Goal: Information Seeking & Learning: Learn about a topic

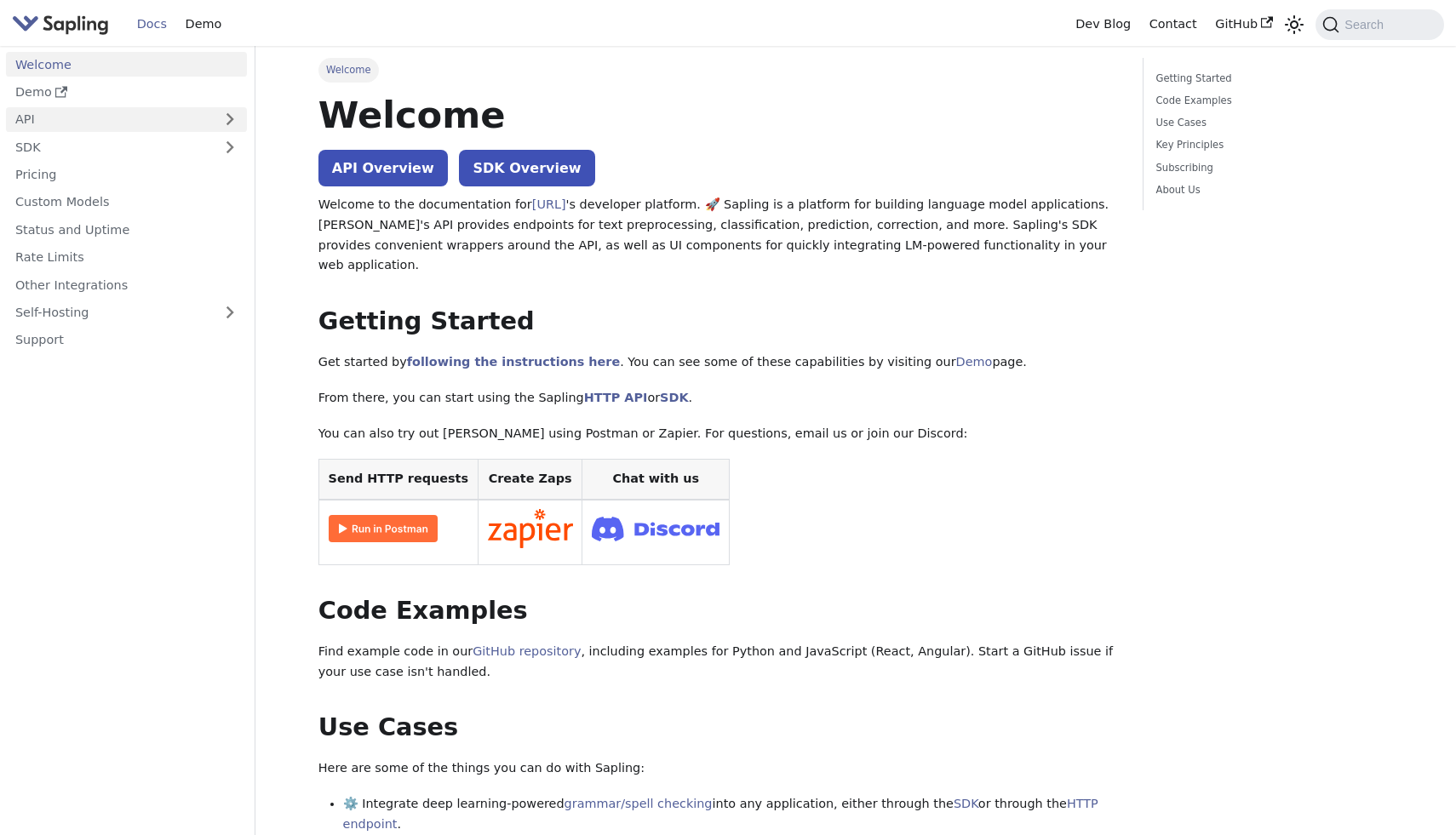
click at [91, 113] on link "API" at bounding box center [110, 119] width 207 height 24
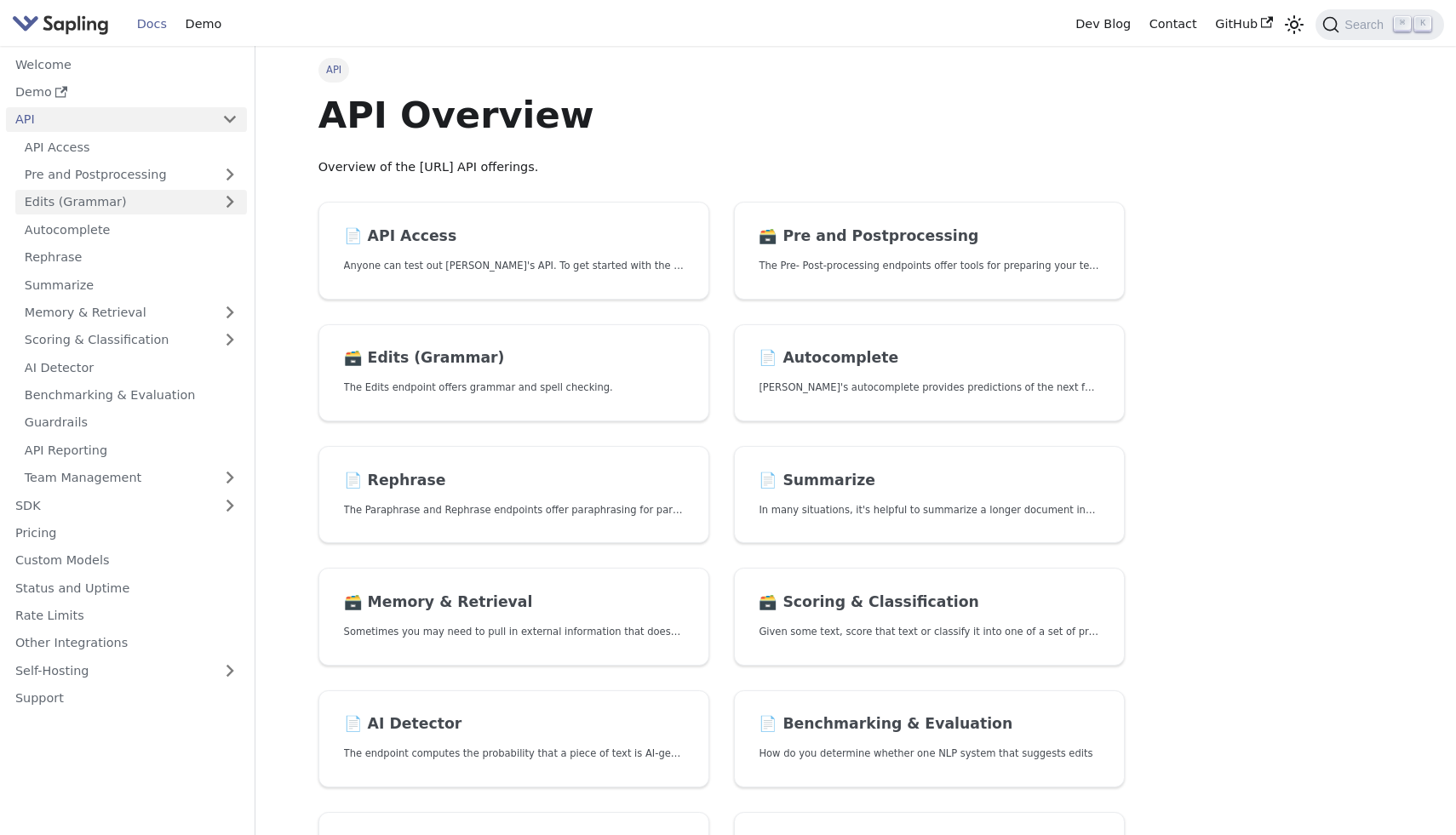
click at [118, 199] on link "Edits (Grammar)" at bounding box center [131, 202] width 232 height 24
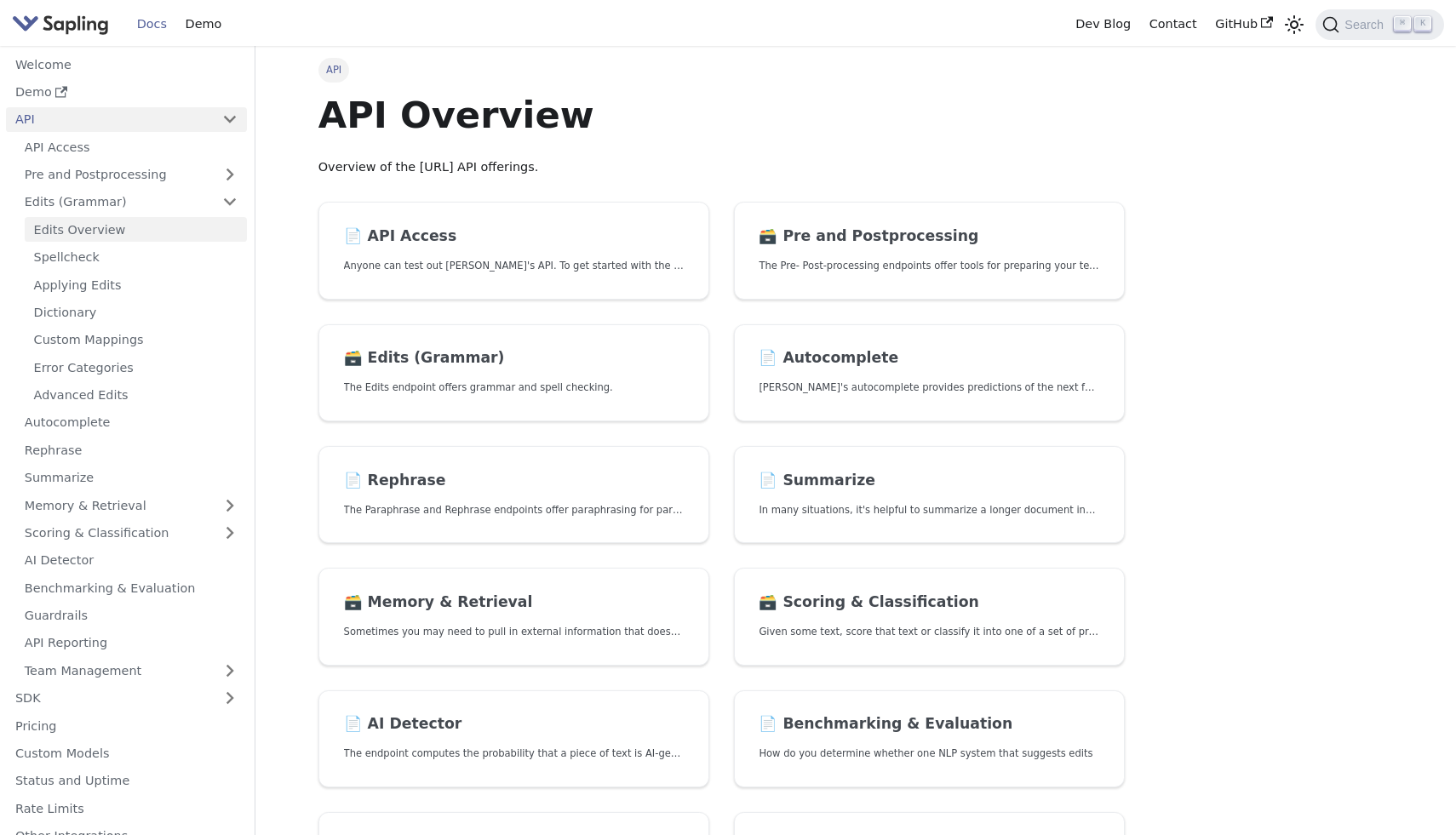
click at [111, 226] on link "Edits Overview" at bounding box center [135, 229] width 222 height 24
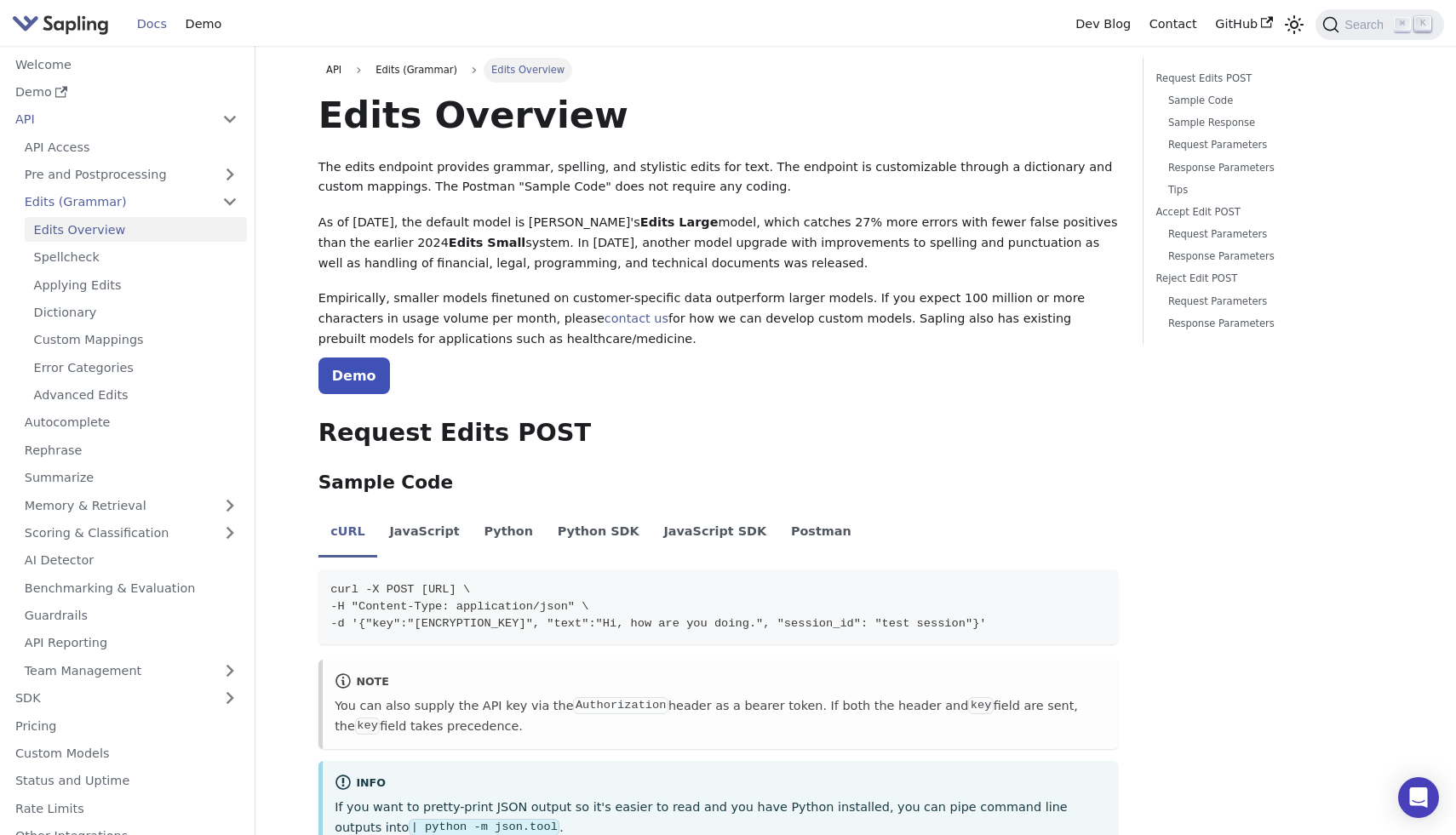
scroll to position [1699, 0]
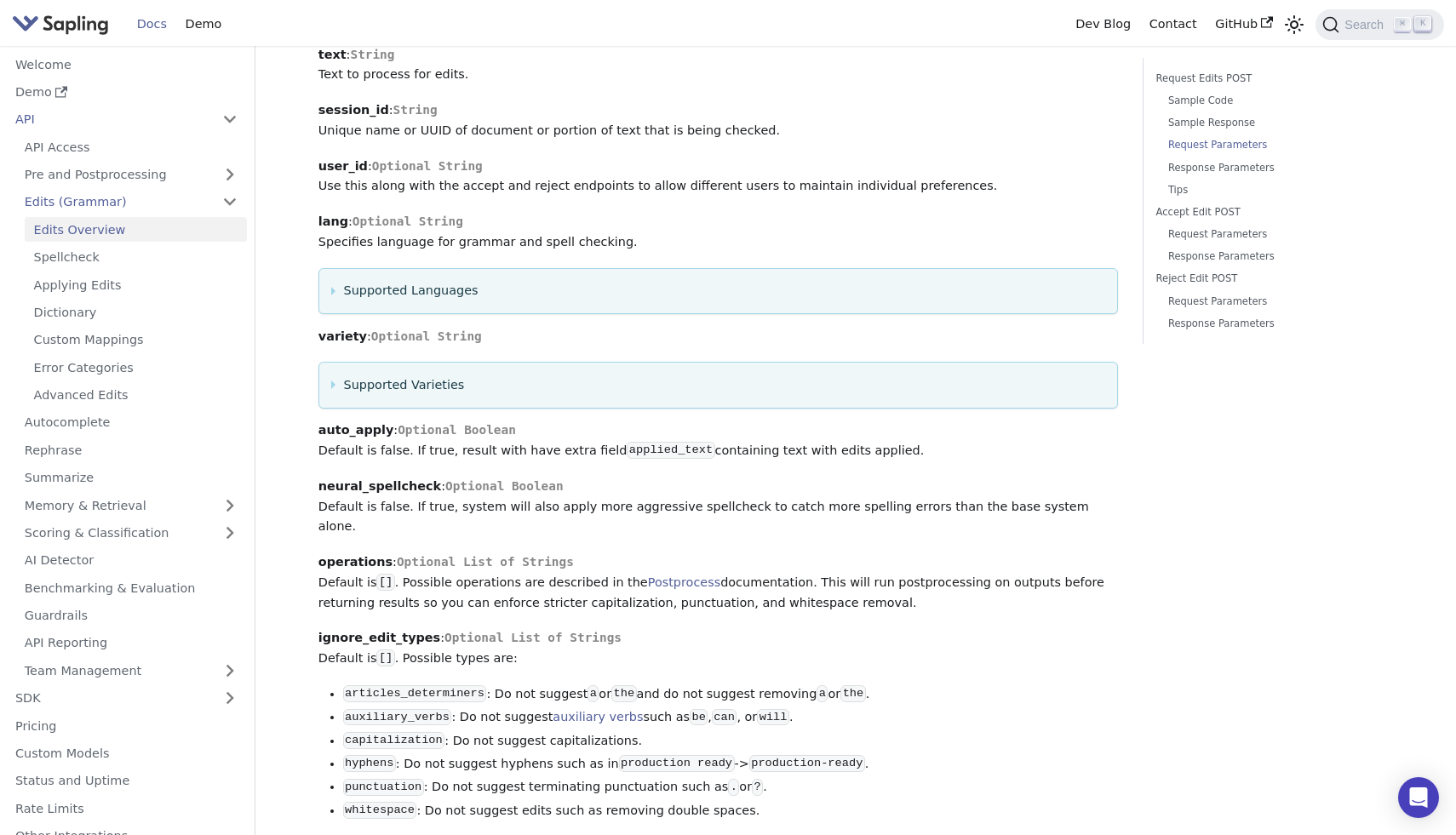
click at [331, 281] on summary "Supported Languages" at bounding box center [718, 291] width 774 height 20
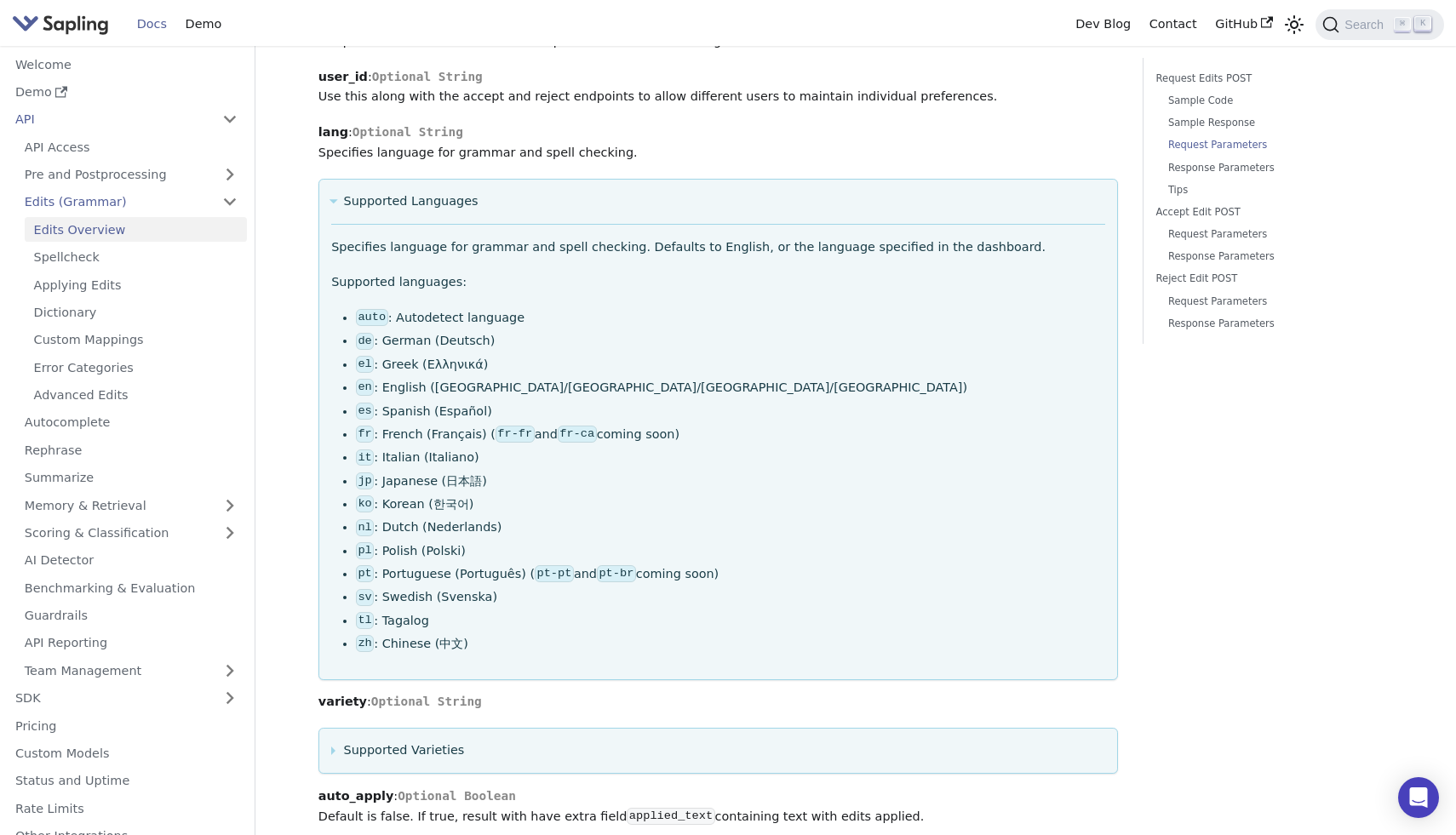
scroll to position [1808, 0]
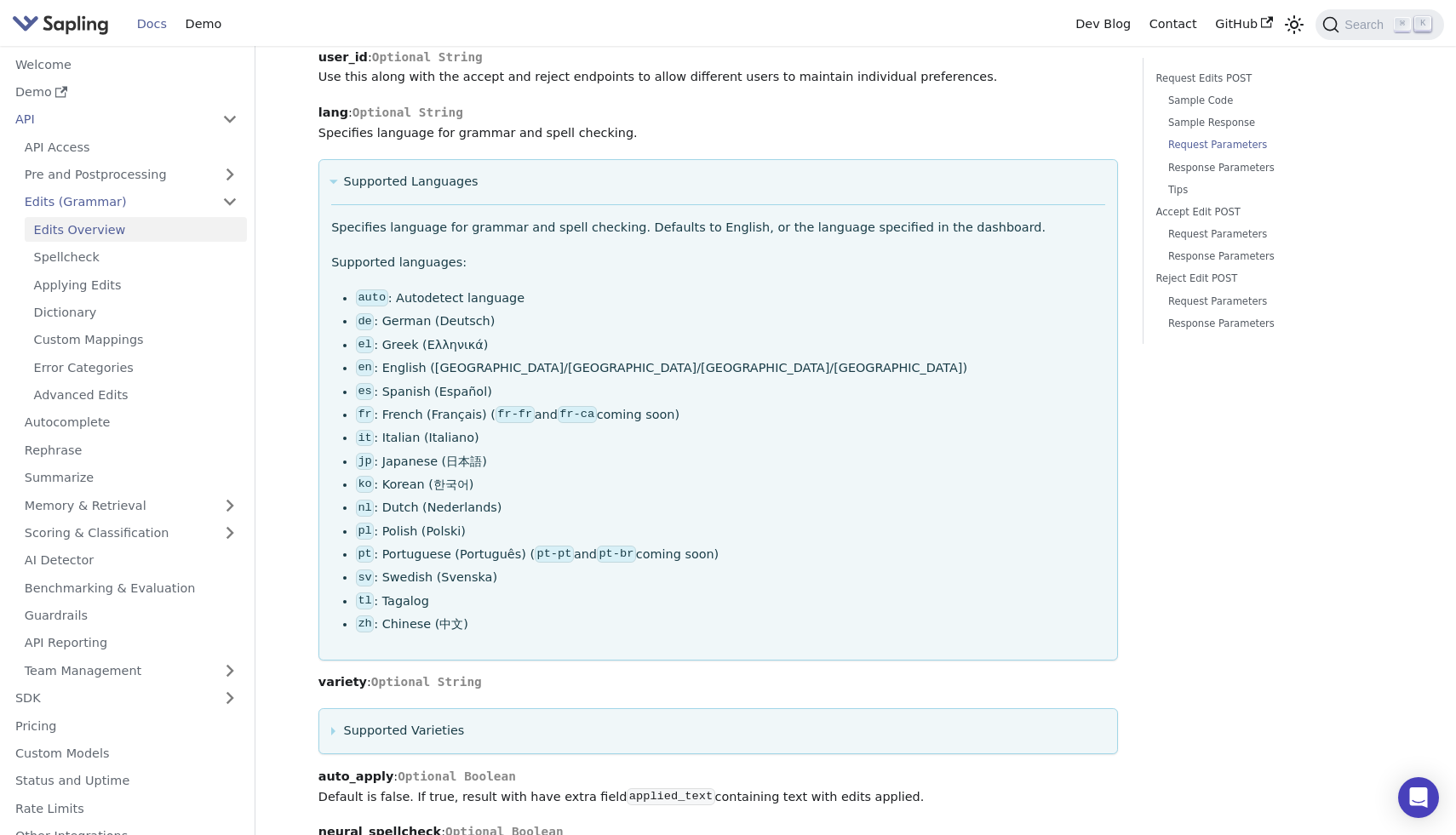
click at [378, 289] on code "auto" at bounding box center [372, 298] width 32 height 17
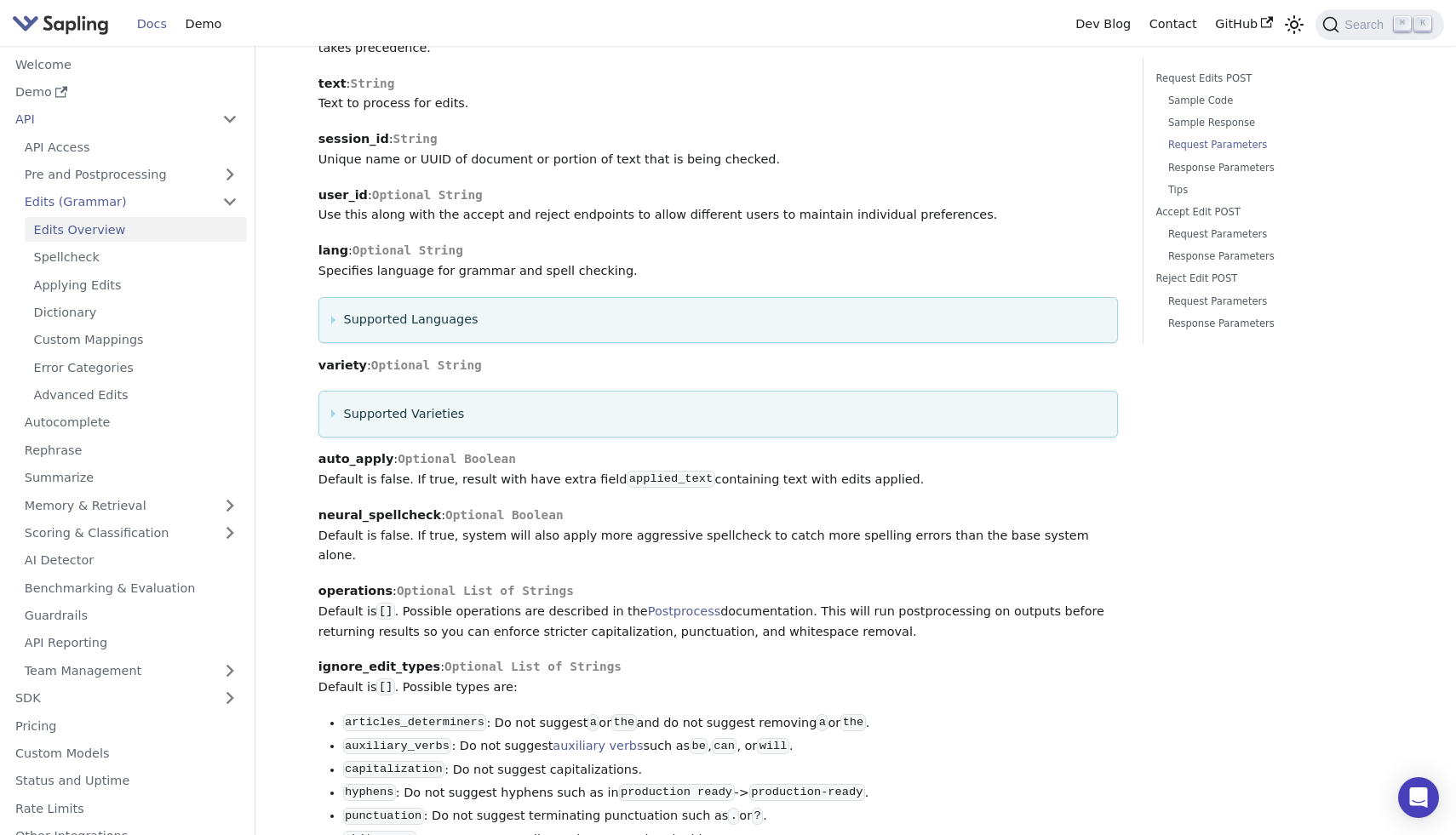
click at [332, 310] on summary "Supported Languages" at bounding box center [718, 320] width 774 height 20
